Goal: Information Seeking & Learning: Learn about a topic

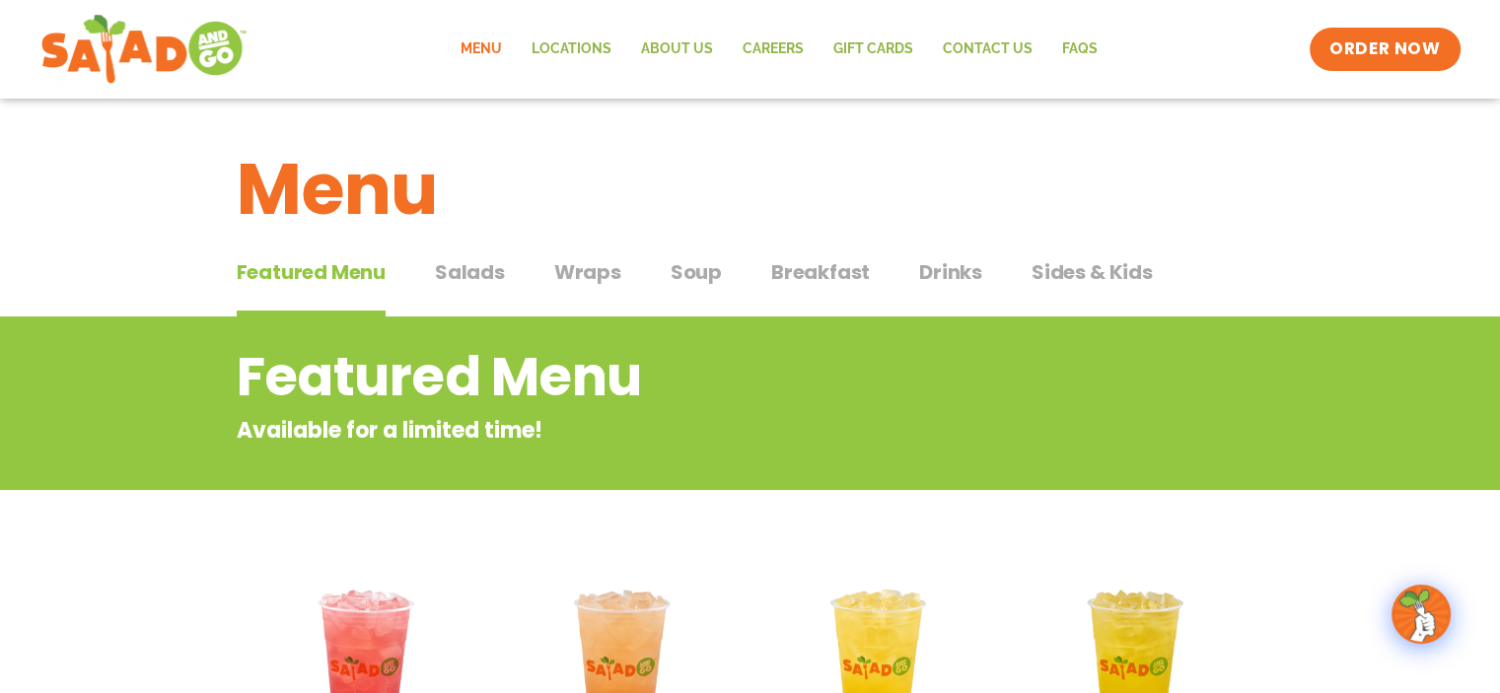
click at [464, 266] on span "Salads" at bounding box center [470, 272] width 70 height 30
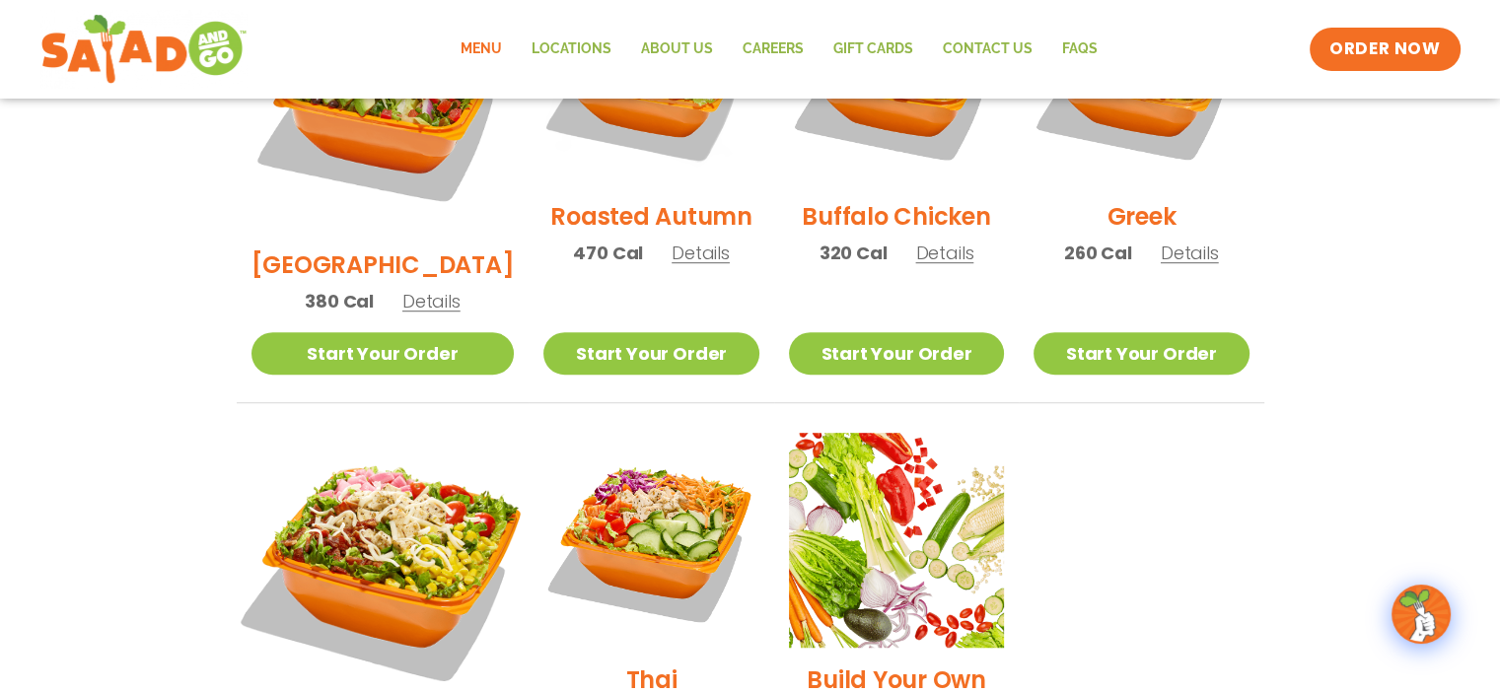
scroll to position [1282, 0]
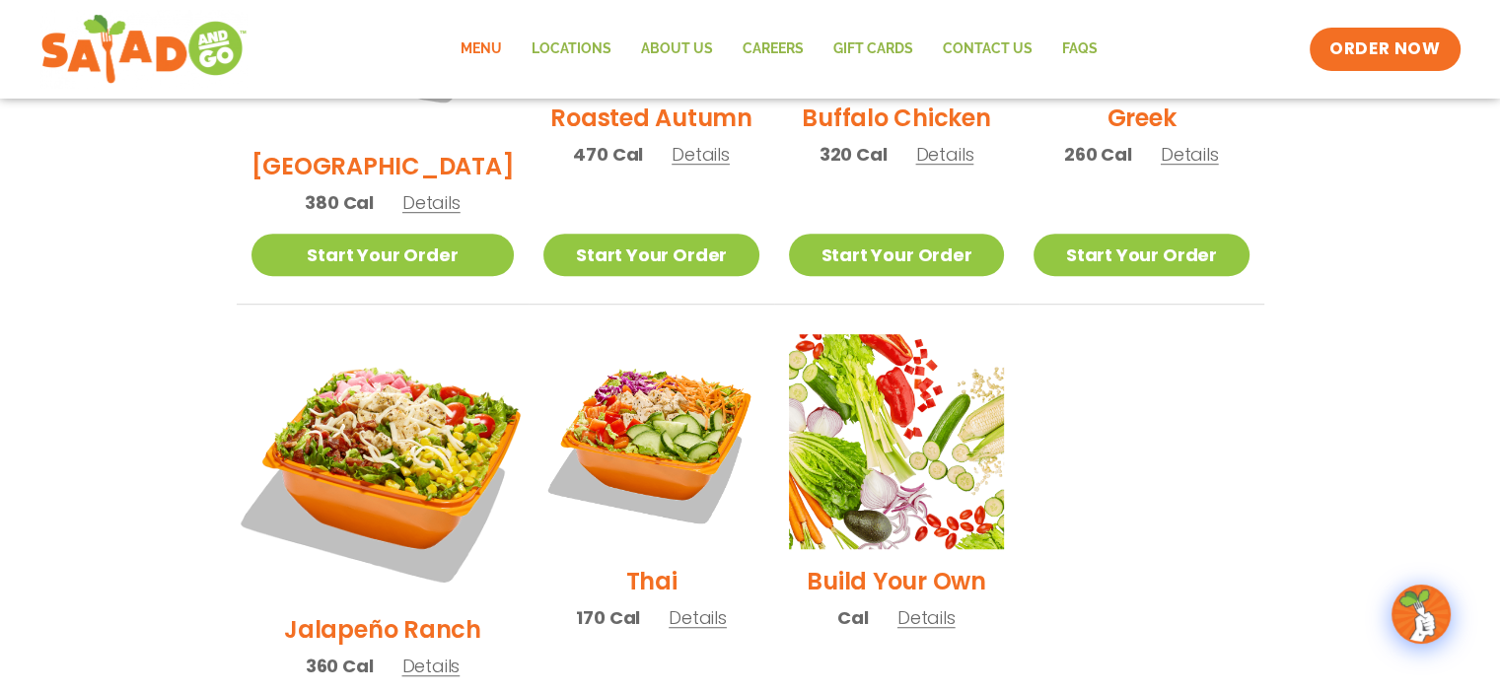
click at [368, 358] on img at bounding box center [382, 466] width 309 height 309
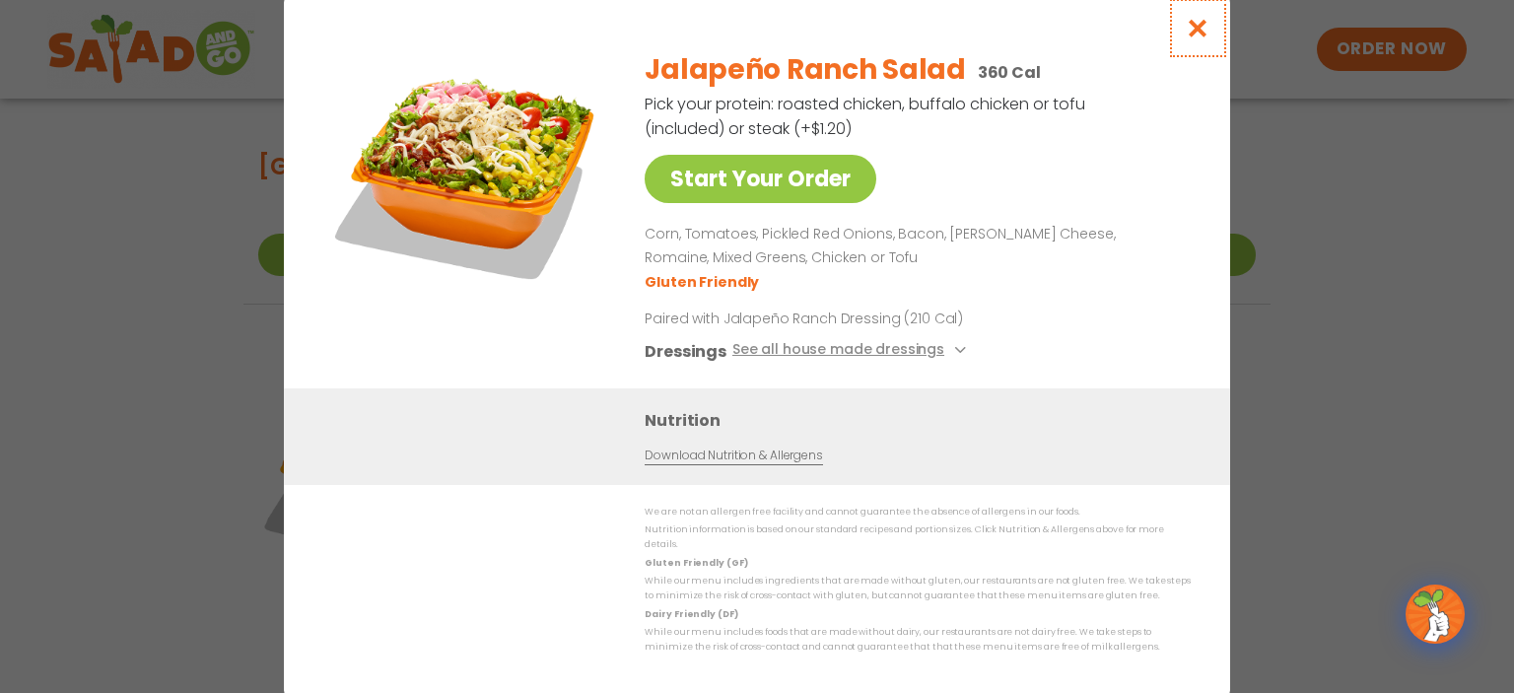
click at [1197, 27] on icon "Close modal" at bounding box center [1198, 28] width 25 height 21
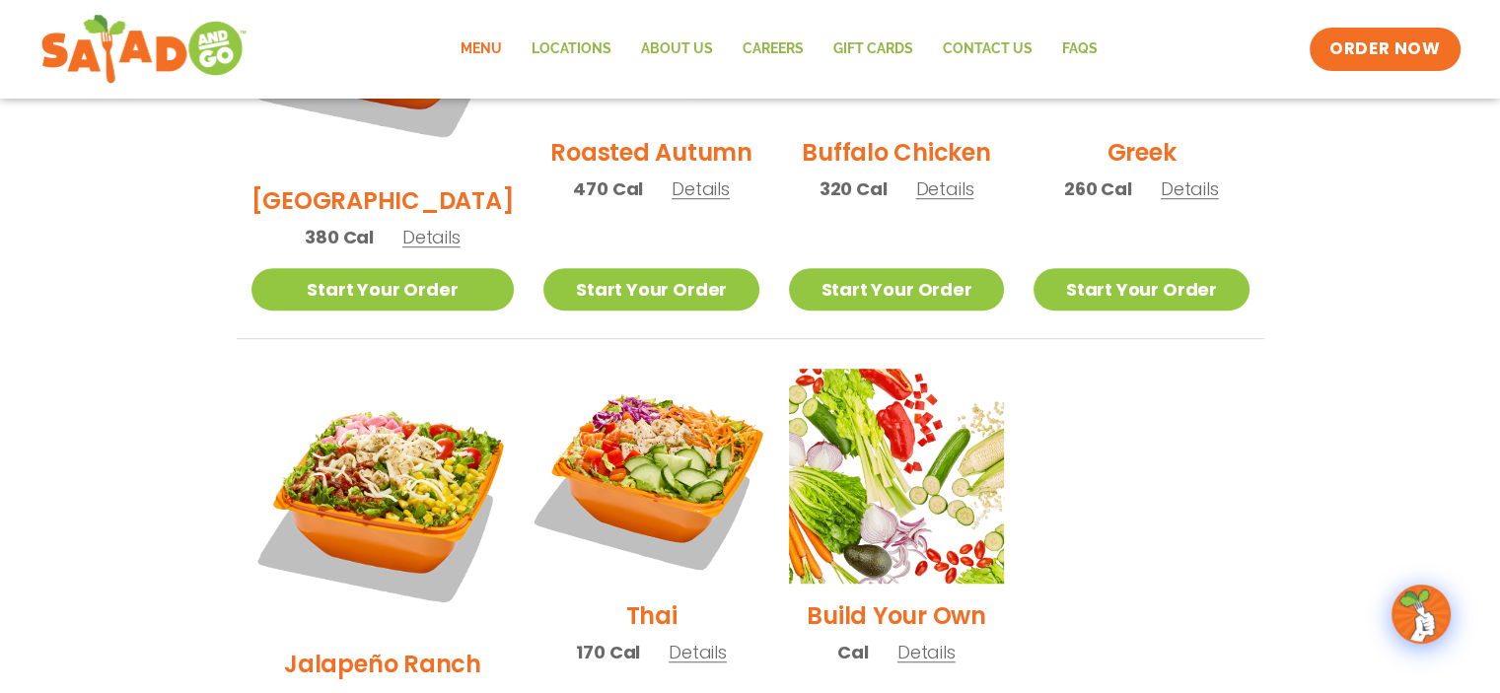
scroll to position [1246, 0]
click at [633, 385] on img at bounding box center [651, 477] width 252 height 252
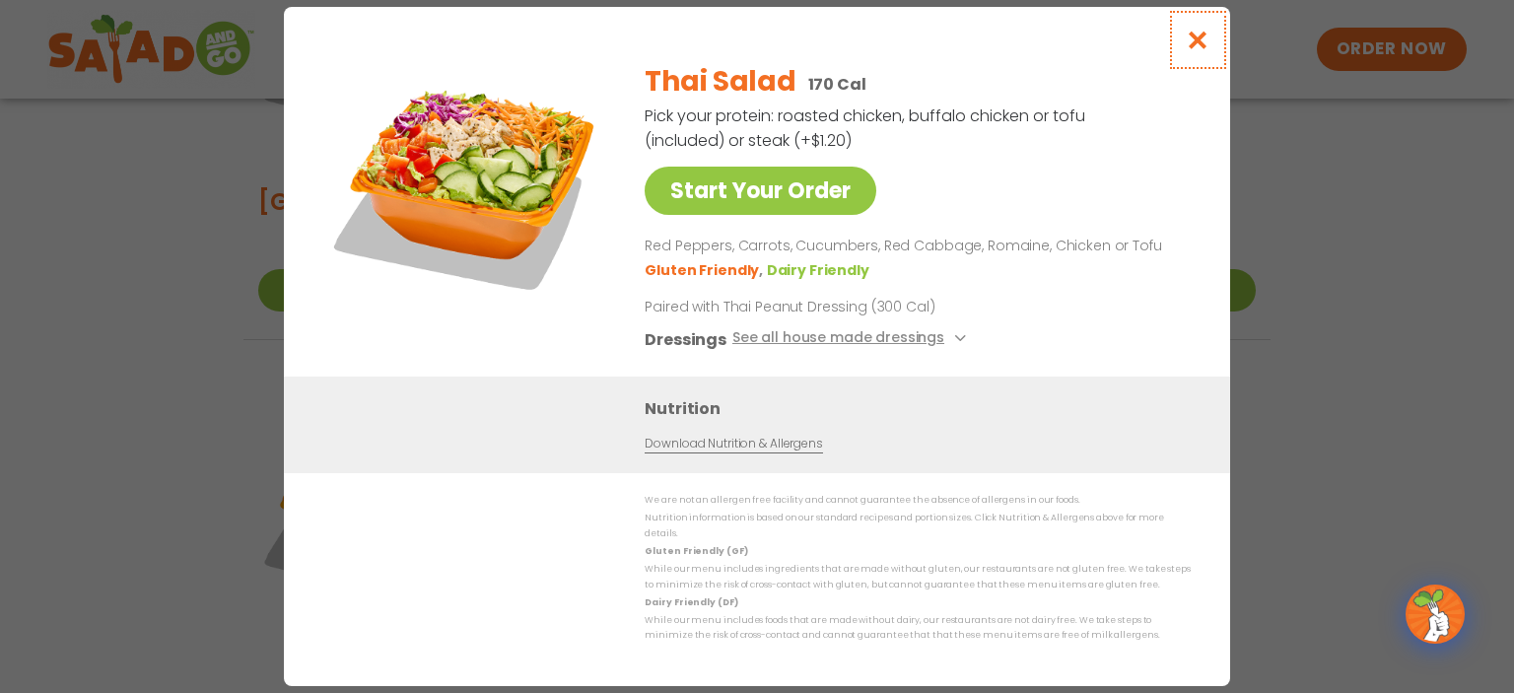
click at [1199, 41] on icon "Close modal" at bounding box center [1198, 40] width 25 height 21
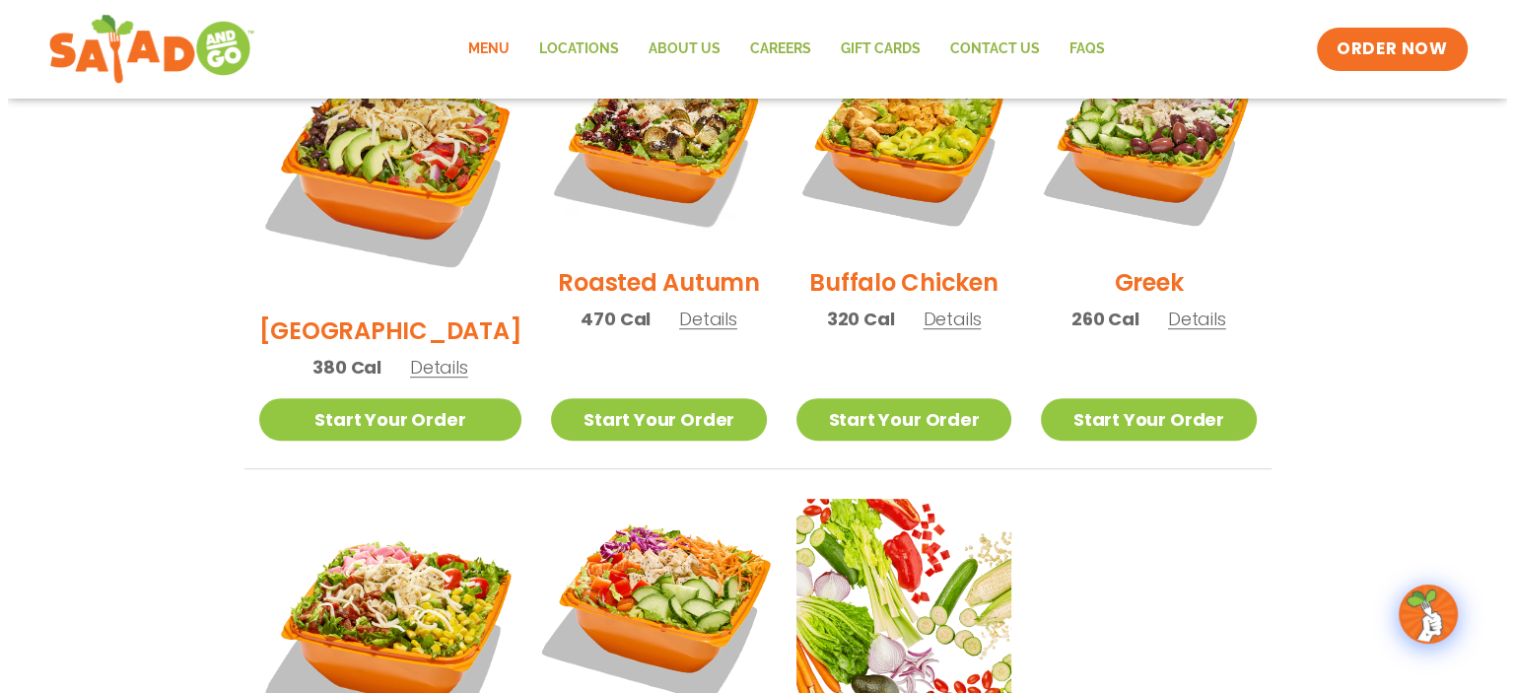
scroll to position [950, 0]
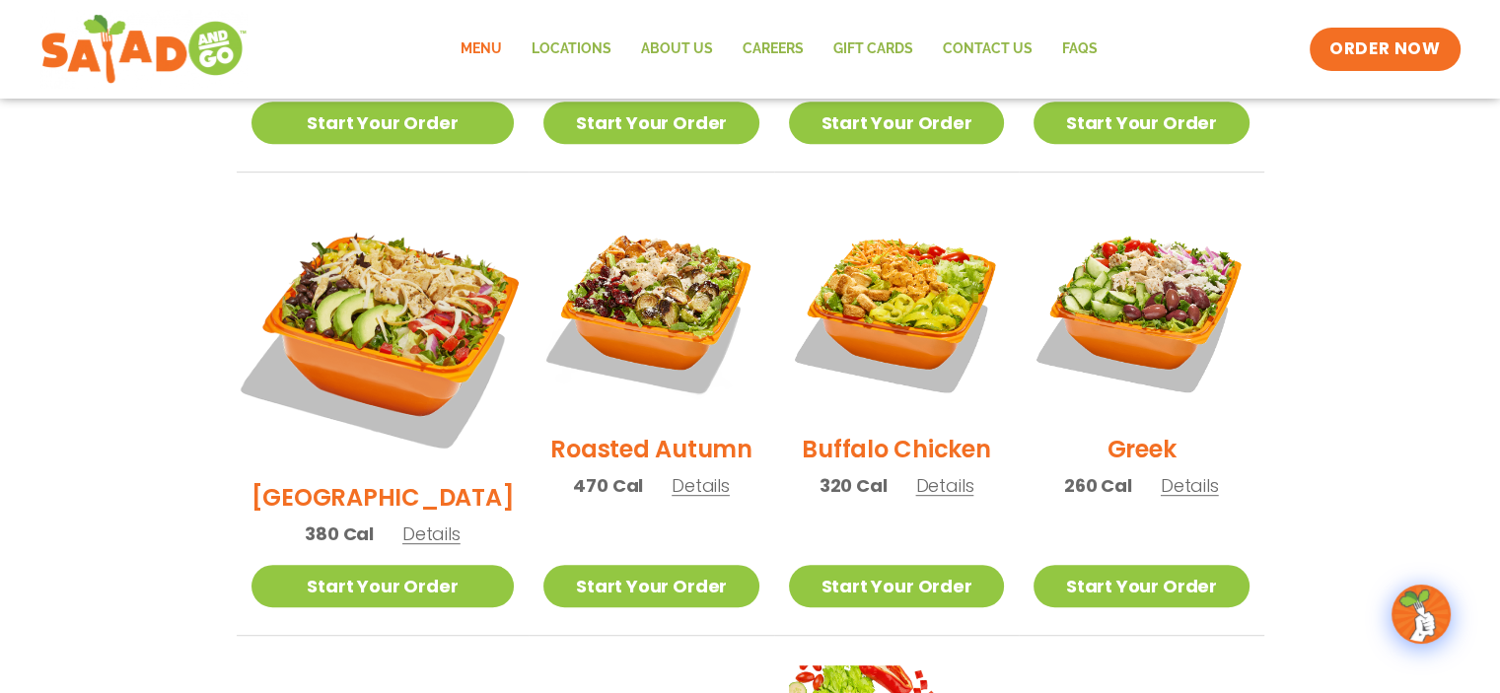
click at [368, 238] on img at bounding box center [382, 333] width 309 height 309
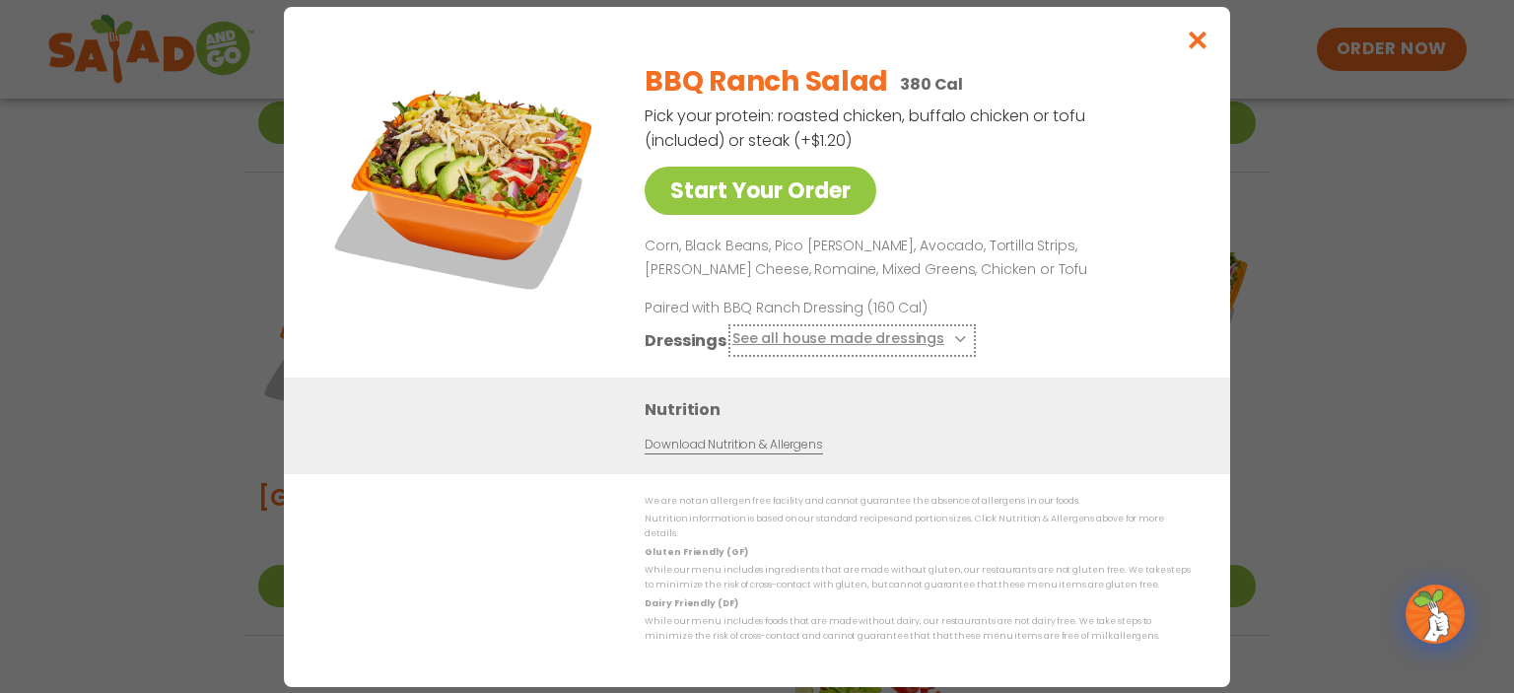
click at [953, 340] on button "See all house made dressings" at bounding box center [853, 339] width 240 height 25
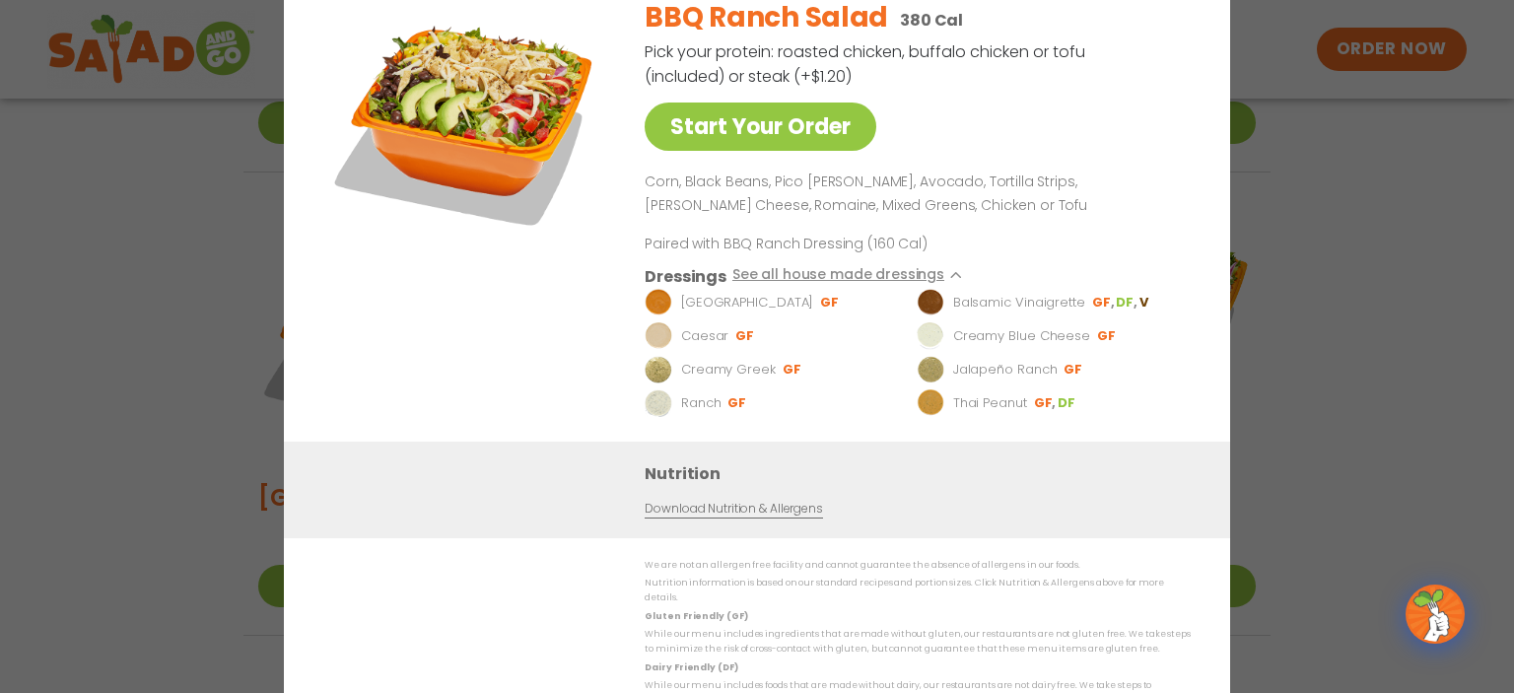
drag, startPoint x: 1155, startPoint y: 29, endPoint x: 1064, endPoint y: 3, distance: 95.2
click at [1120, 18] on div "BBQ Ranch Salad 380 Cal" at bounding box center [914, 17] width 538 height 41
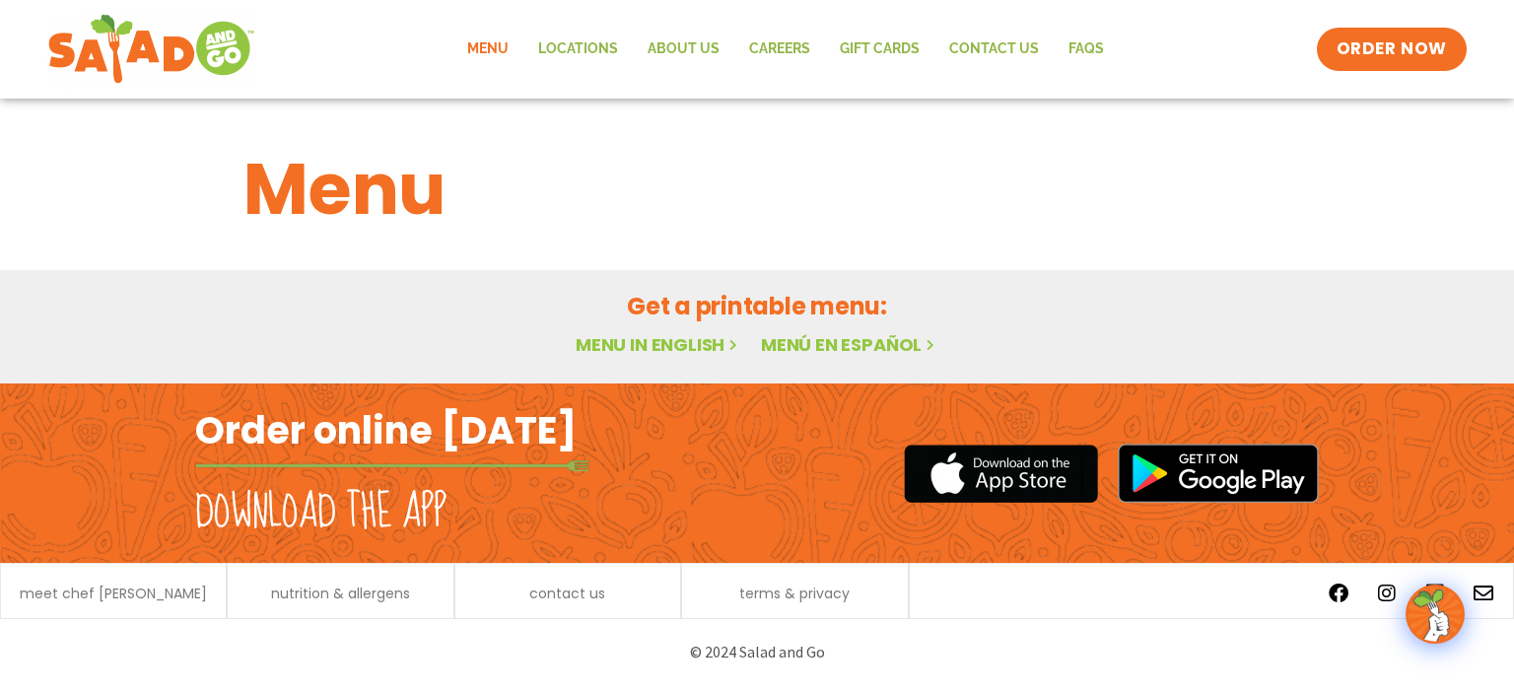
click at [661, 341] on link "Menu in English" at bounding box center [659, 344] width 166 height 25
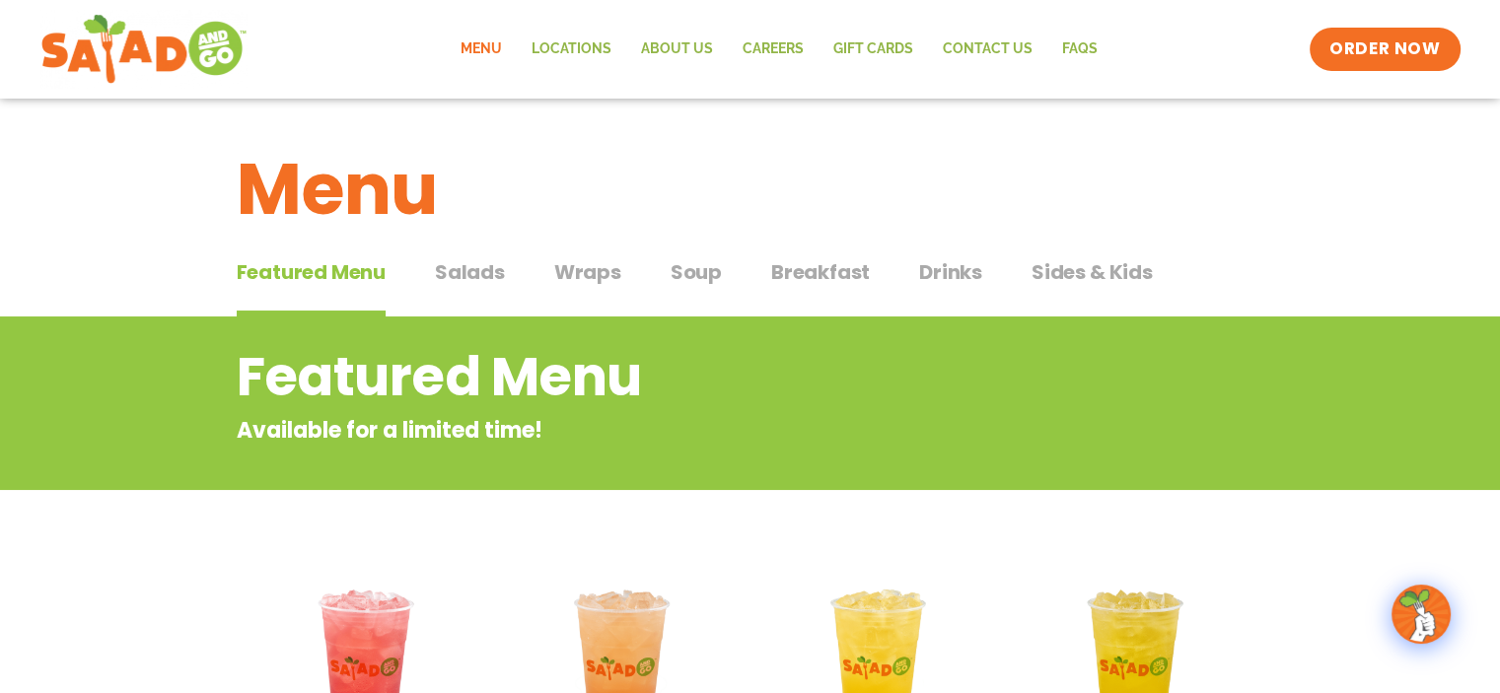
click at [470, 266] on span "Salads" at bounding box center [470, 272] width 70 height 30
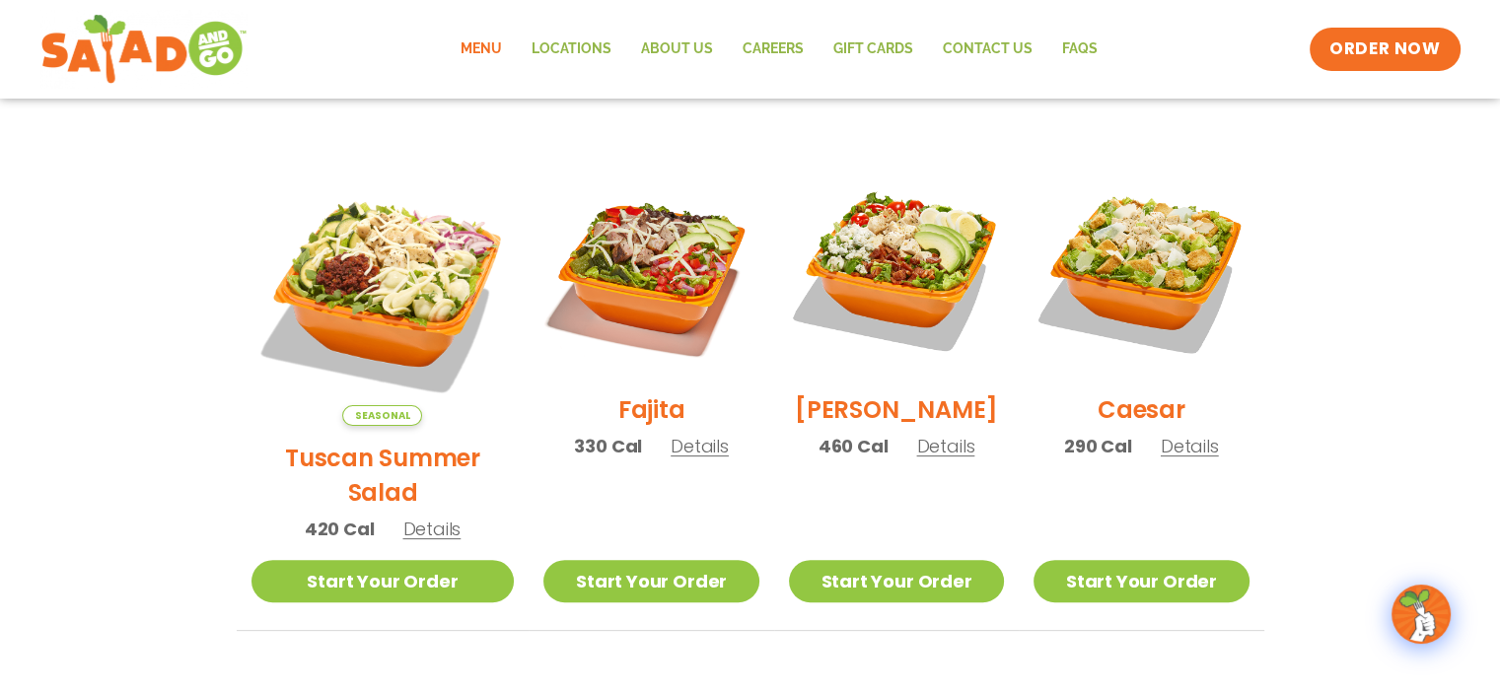
scroll to position [493, 0]
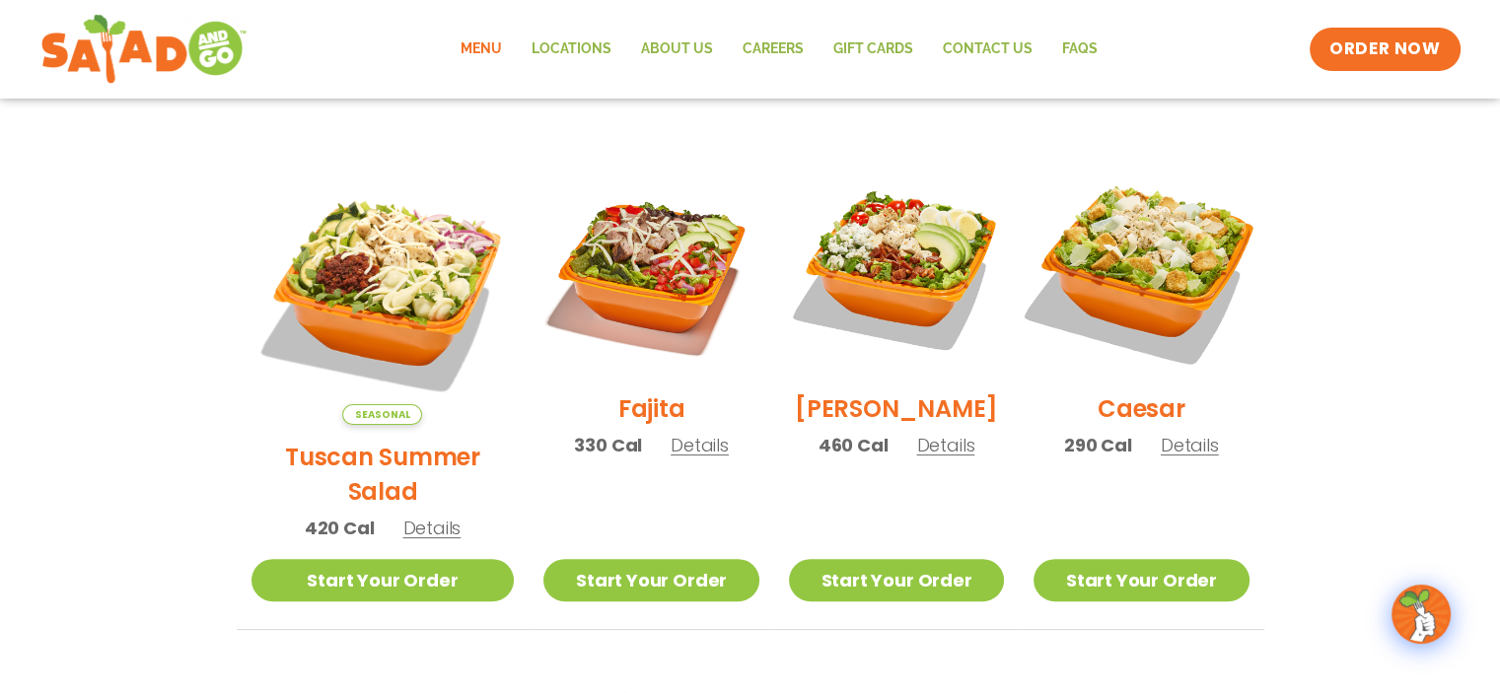
click at [1137, 232] on img at bounding box center [1140, 269] width 252 height 252
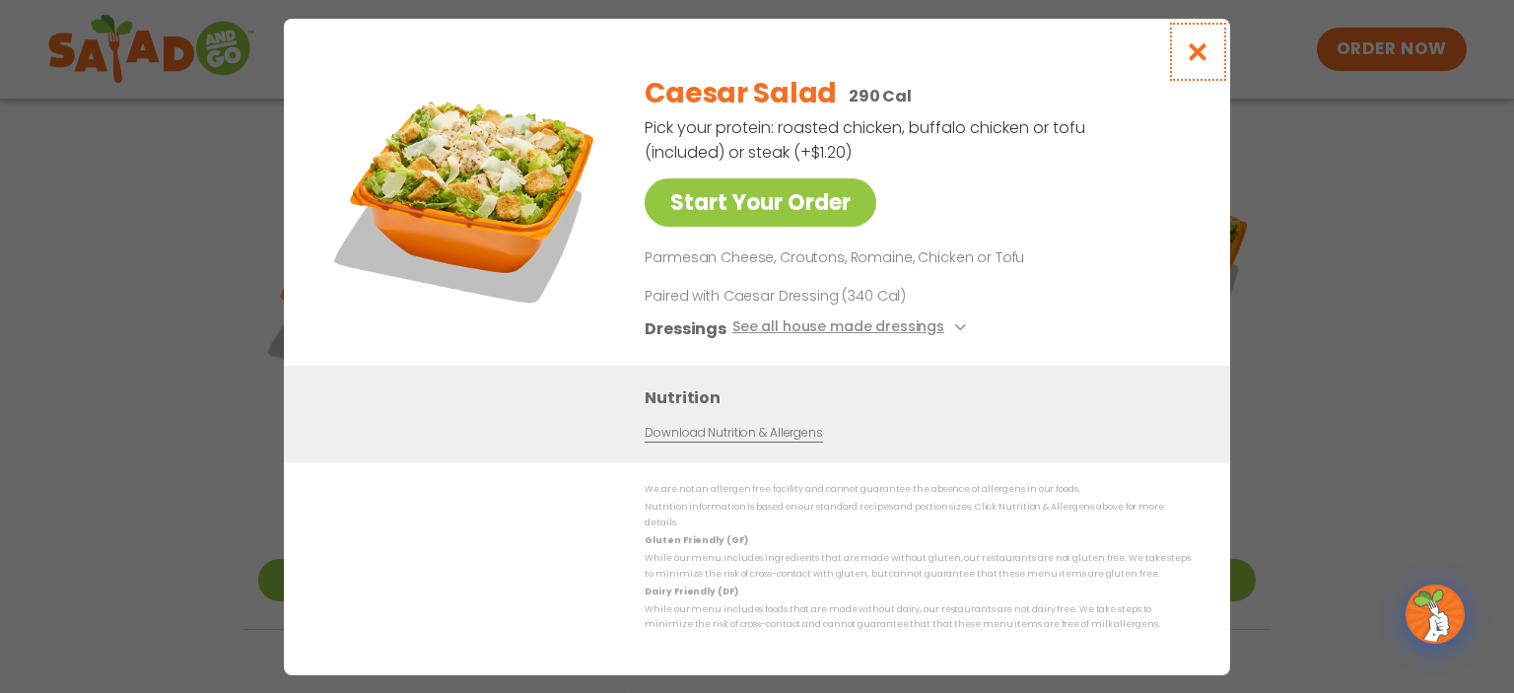
click at [1199, 54] on icon "Close modal" at bounding box center [1198, 51] width 25 height 21
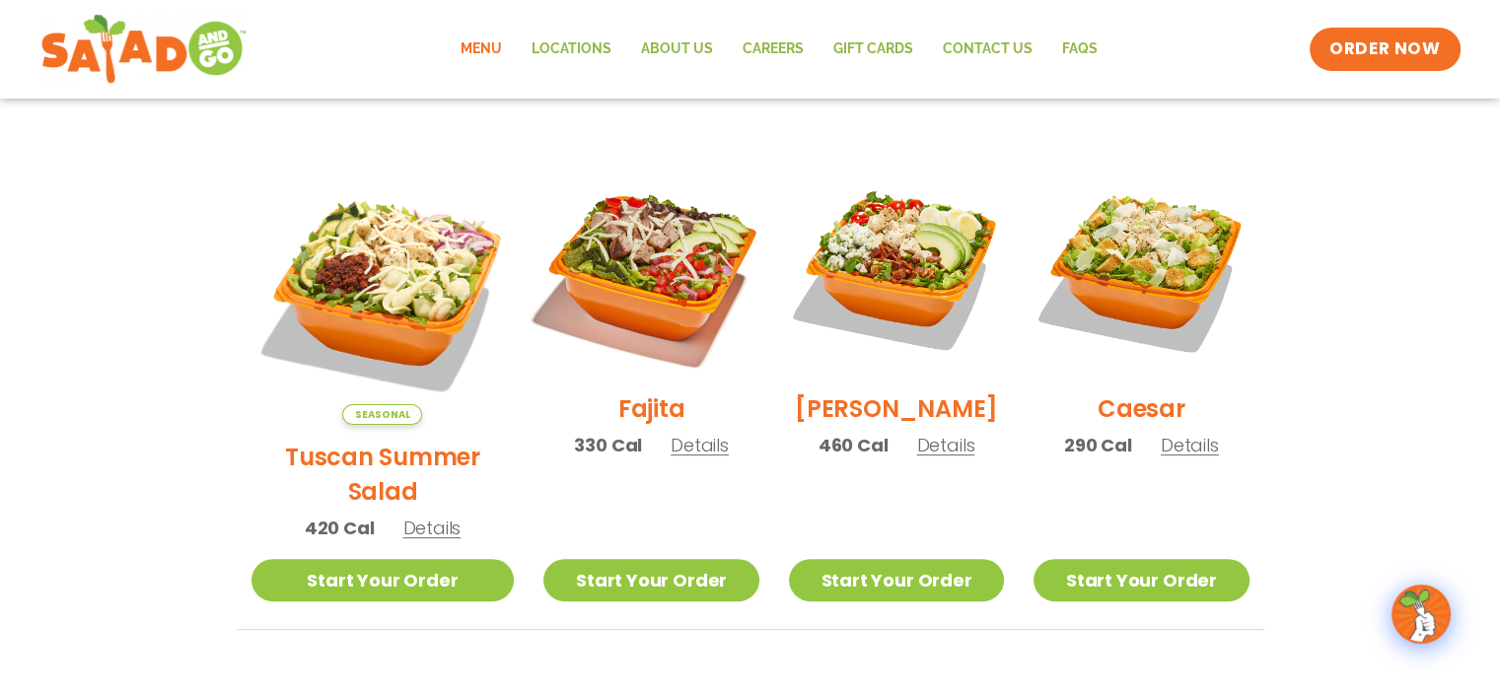
click at [611, 247] on img at bounding box center [651, 269] width 252 height 252
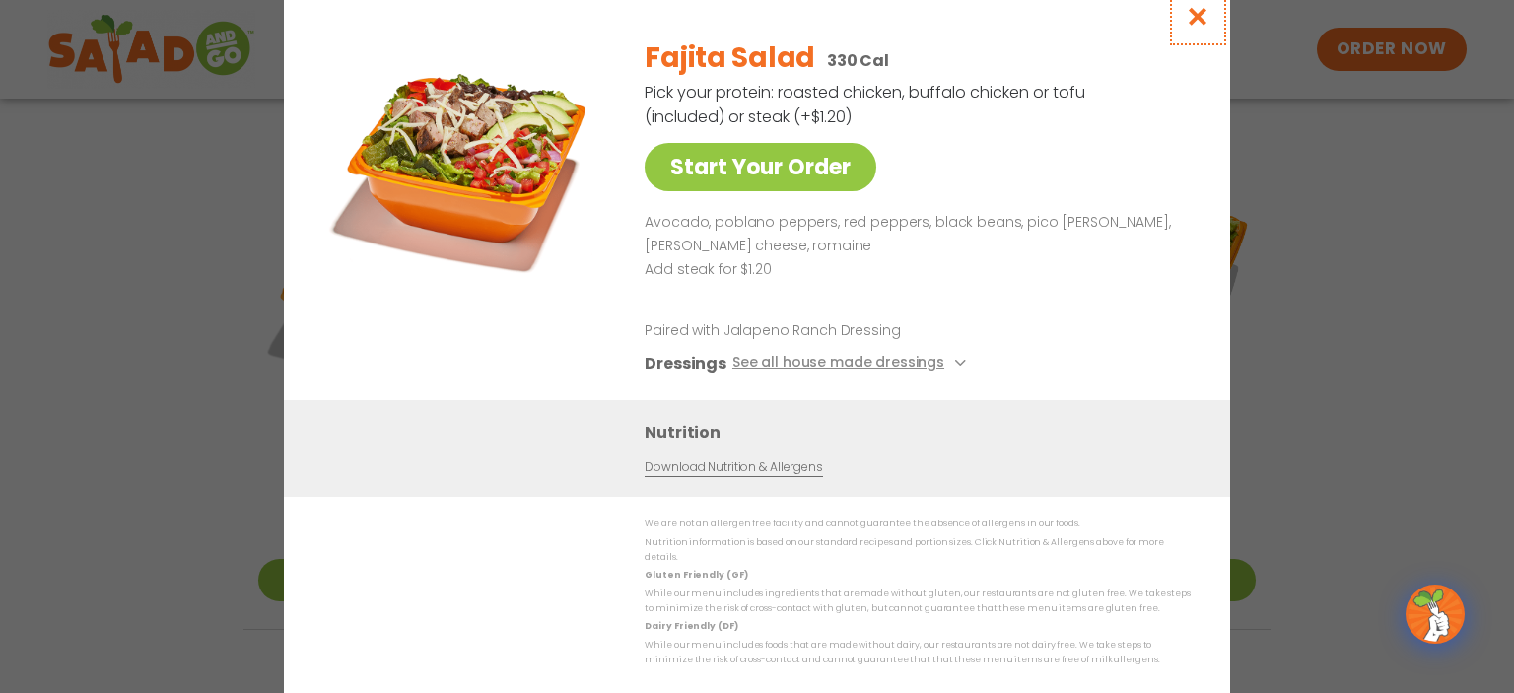
click at [1196, 15] on icon "Close modal" at bounding box center [1198, 16] width 25 height 21
